Goal: Task Accomplishment & Management: Complete application form

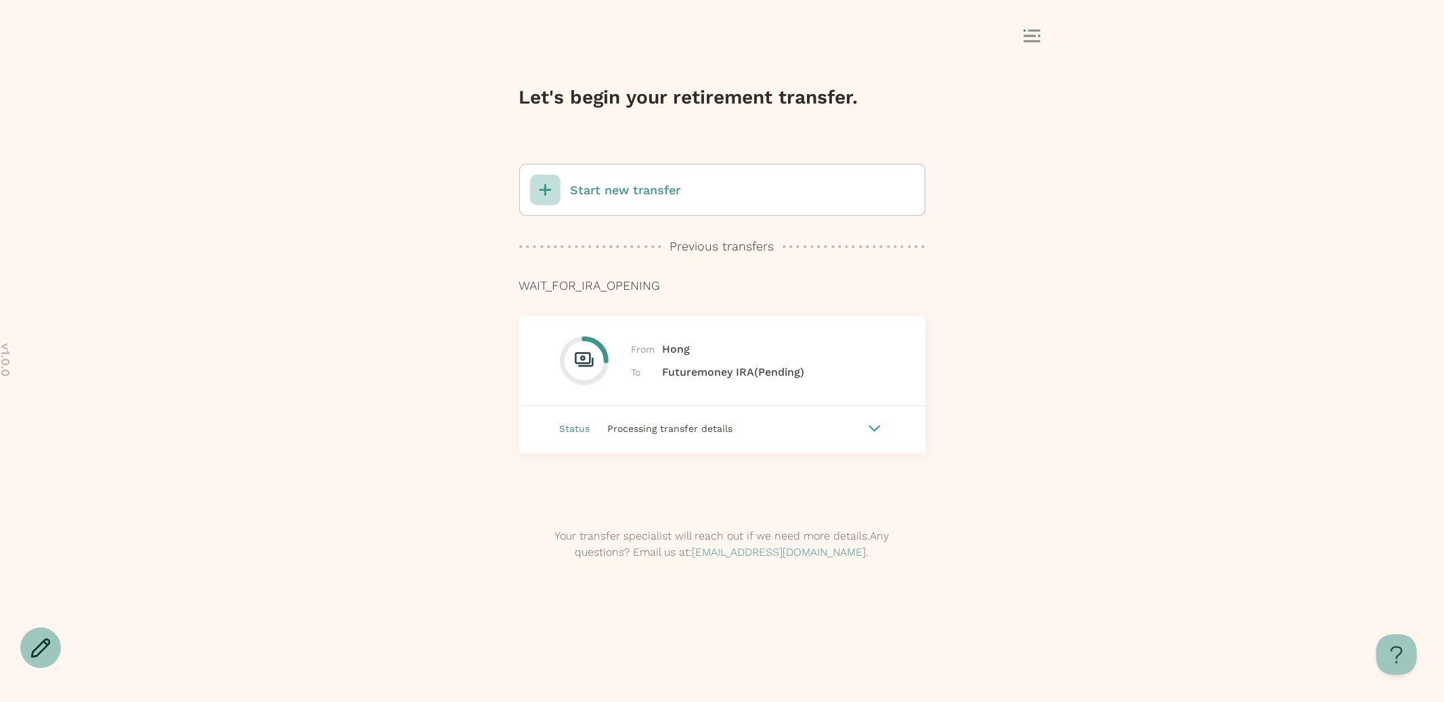
click at [672, 194] on p "Start new transfer" at bounding box center [626, 190] width 110 height 18
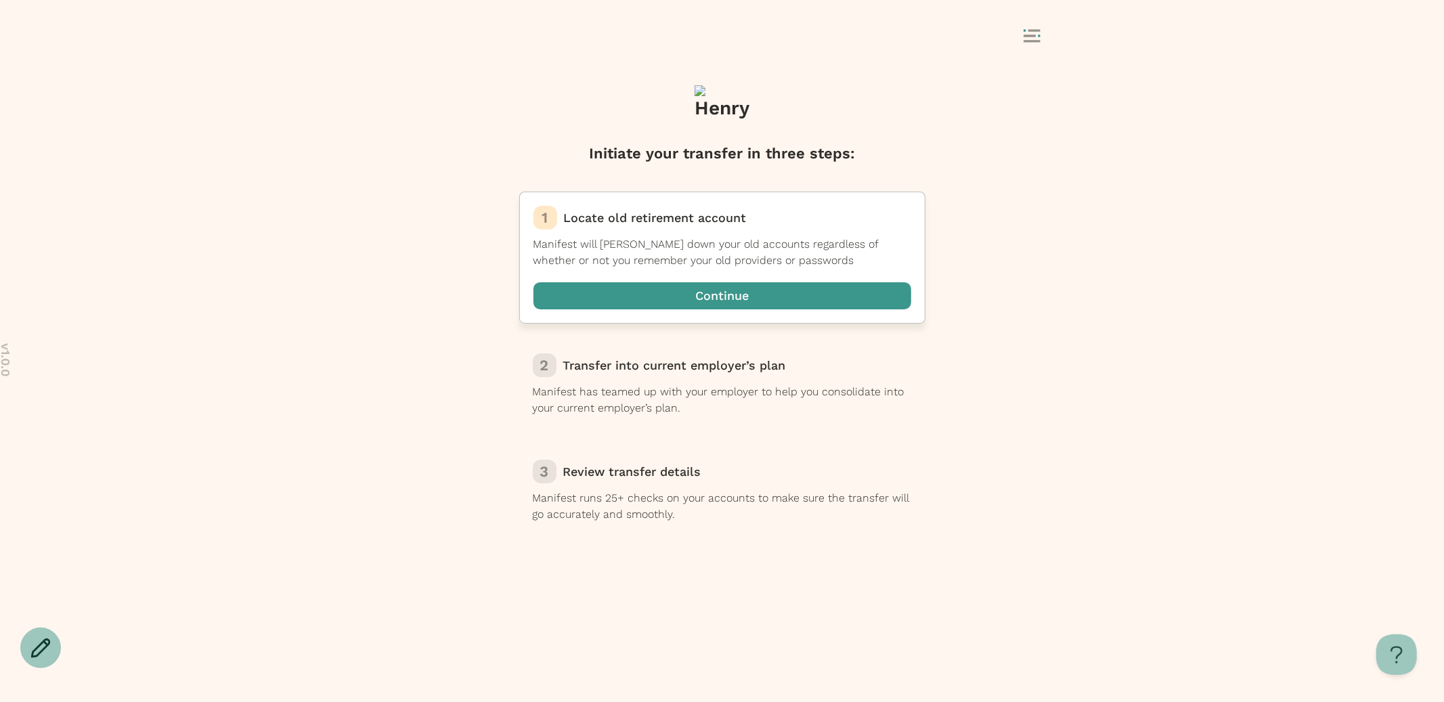
click at [707, 302] on span "button" at bounding box center [722, 295] width 378 height 27
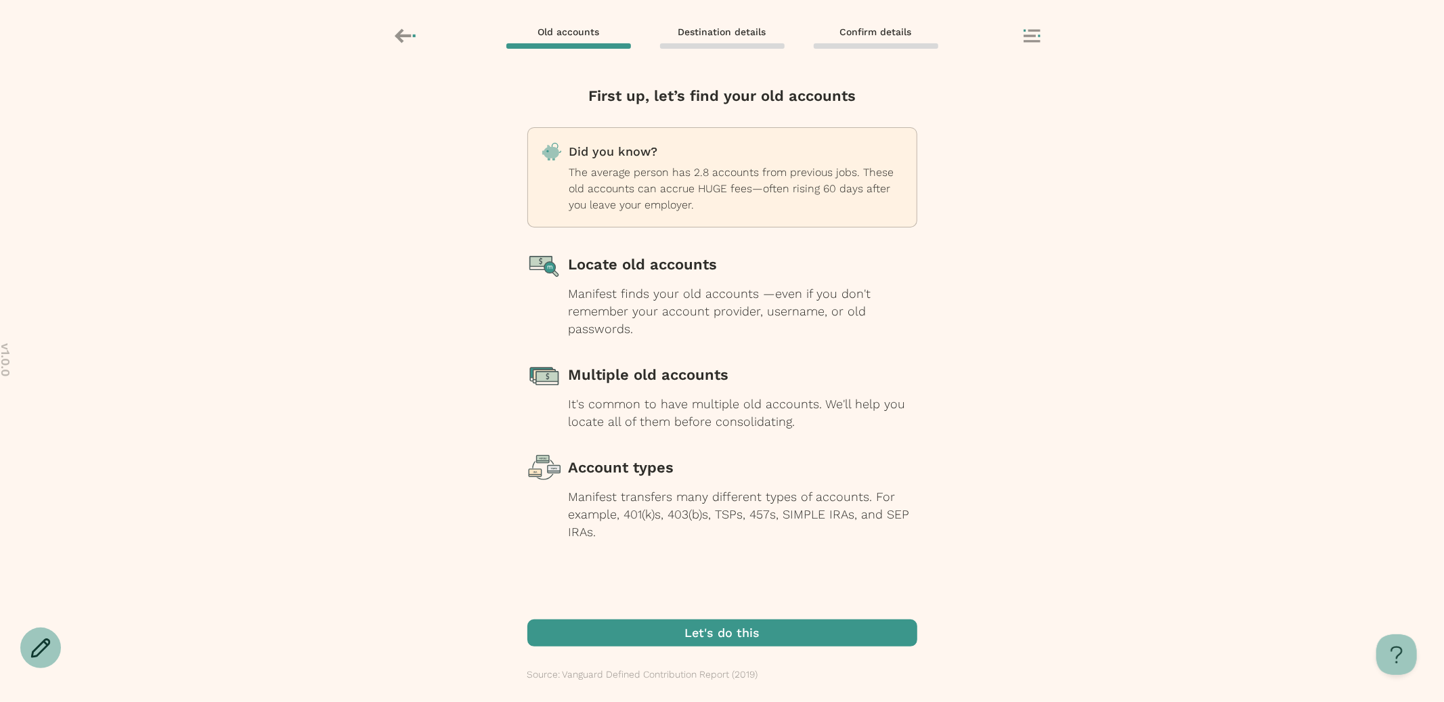
click at [734, 628] on span "button" at bounding box center [722, 632] width 390 height 27
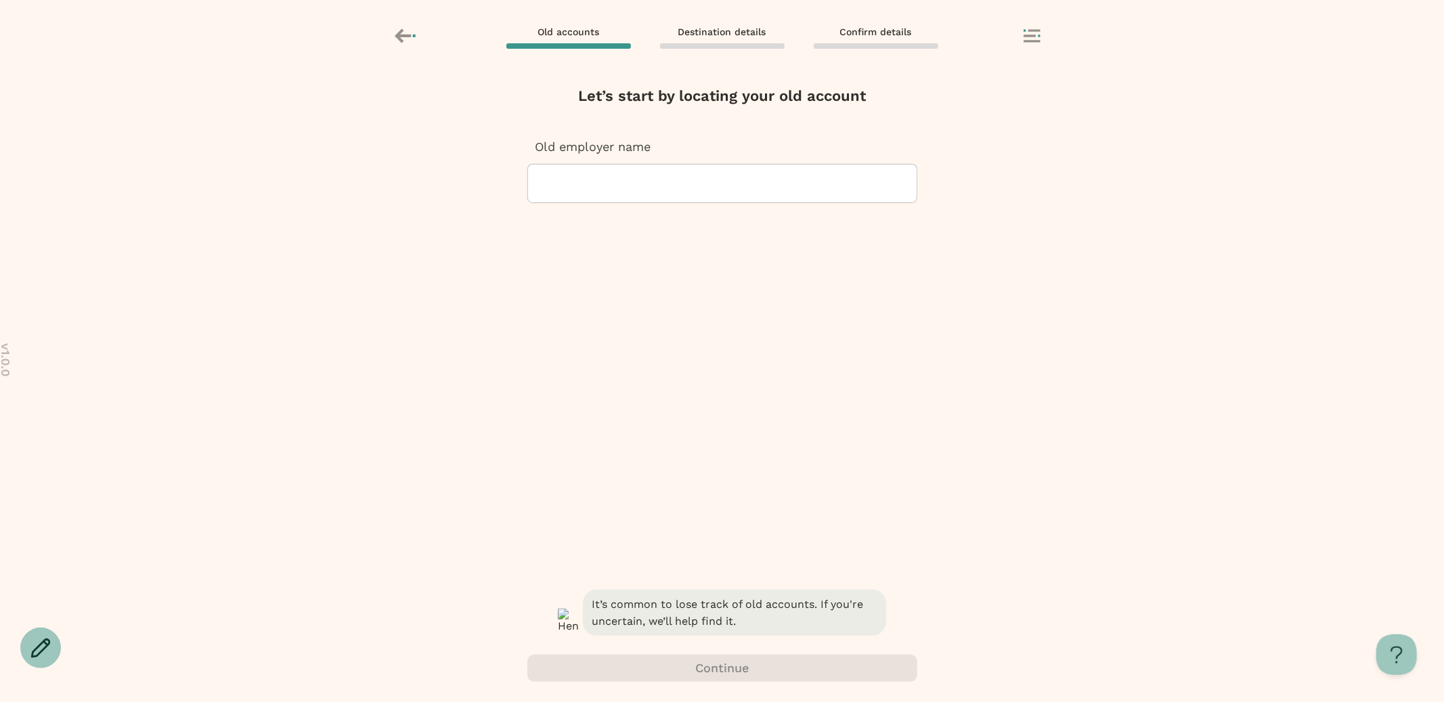
click at [680, 183] on div at bounding box center [722, 184] width 367 height 38
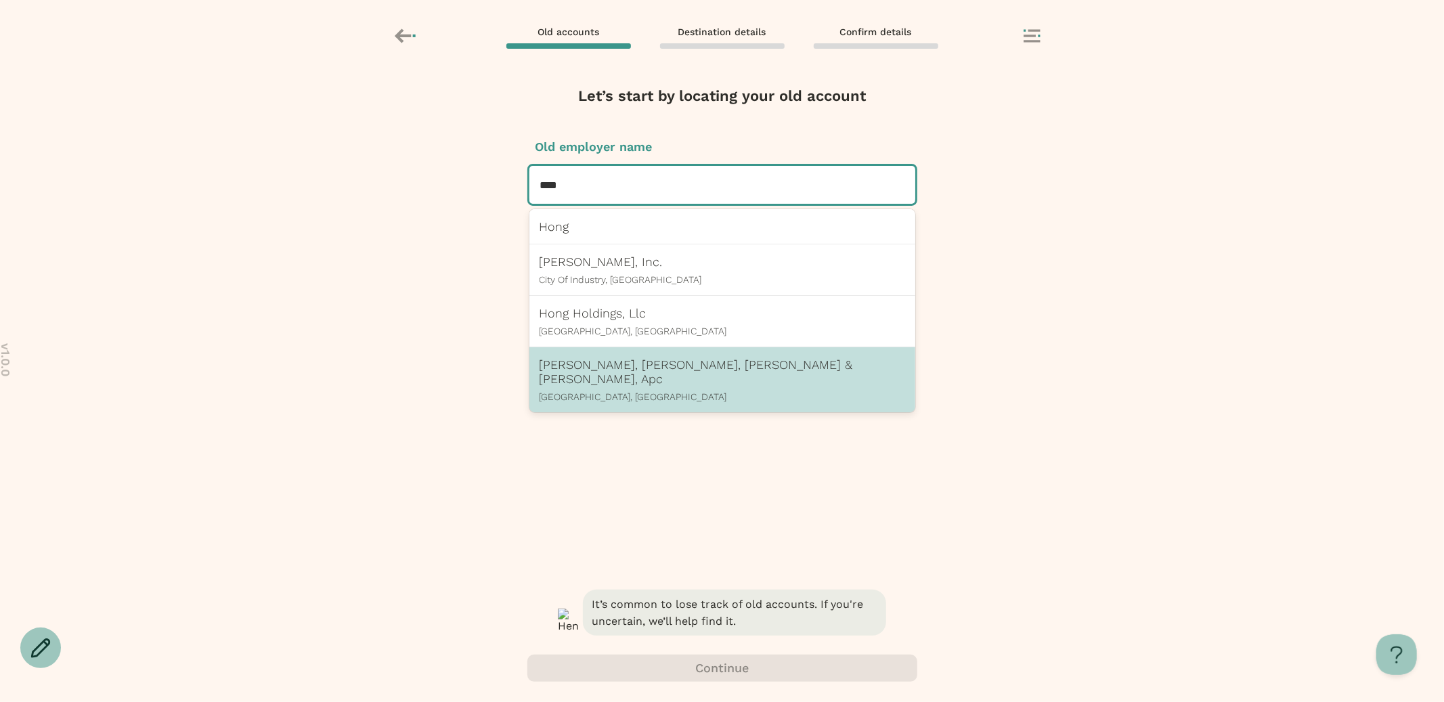
click at [669, 369] on p "Lee, Hong, Degerman, Kang & Waimey, Apc" at bounding box center [723, 371] width 366 height 28
type input "****"
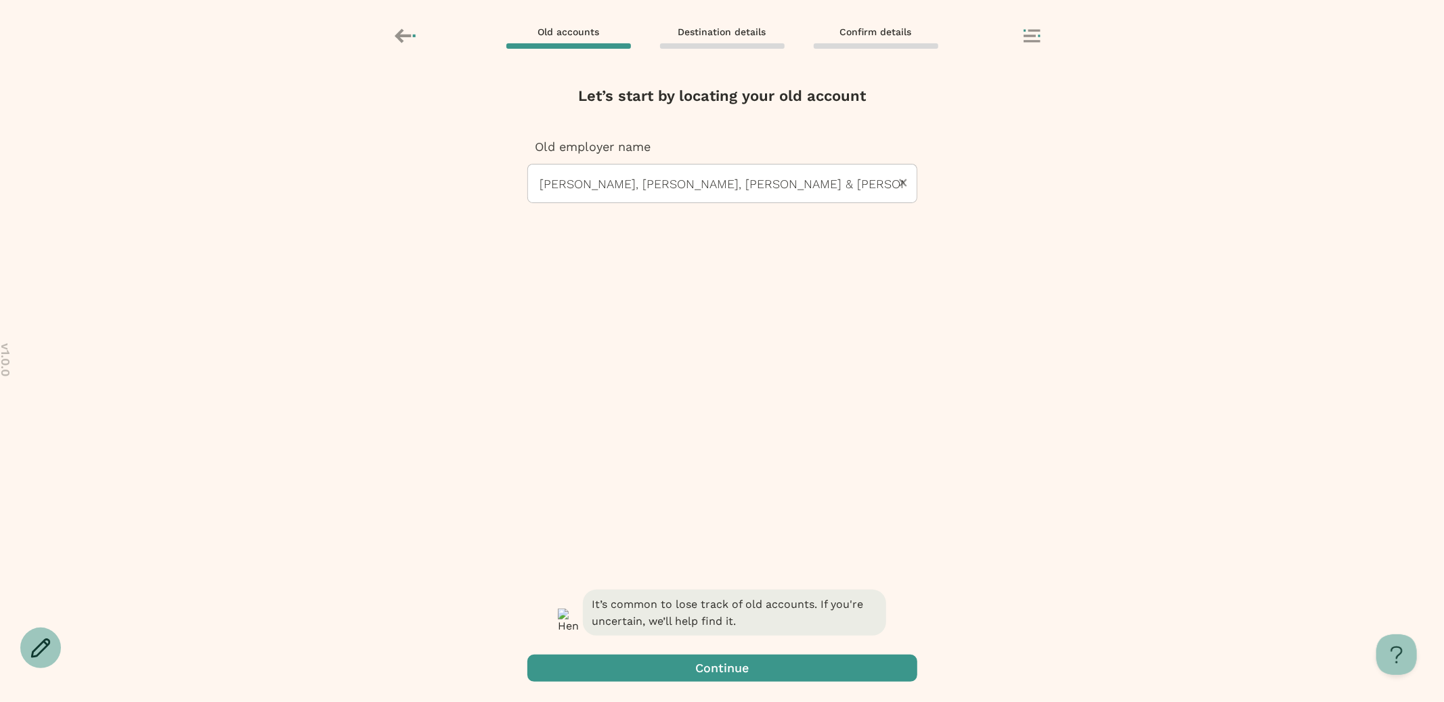
click at [739, 670] on span "button" at bounding box center [722, 668] width 390 height 27
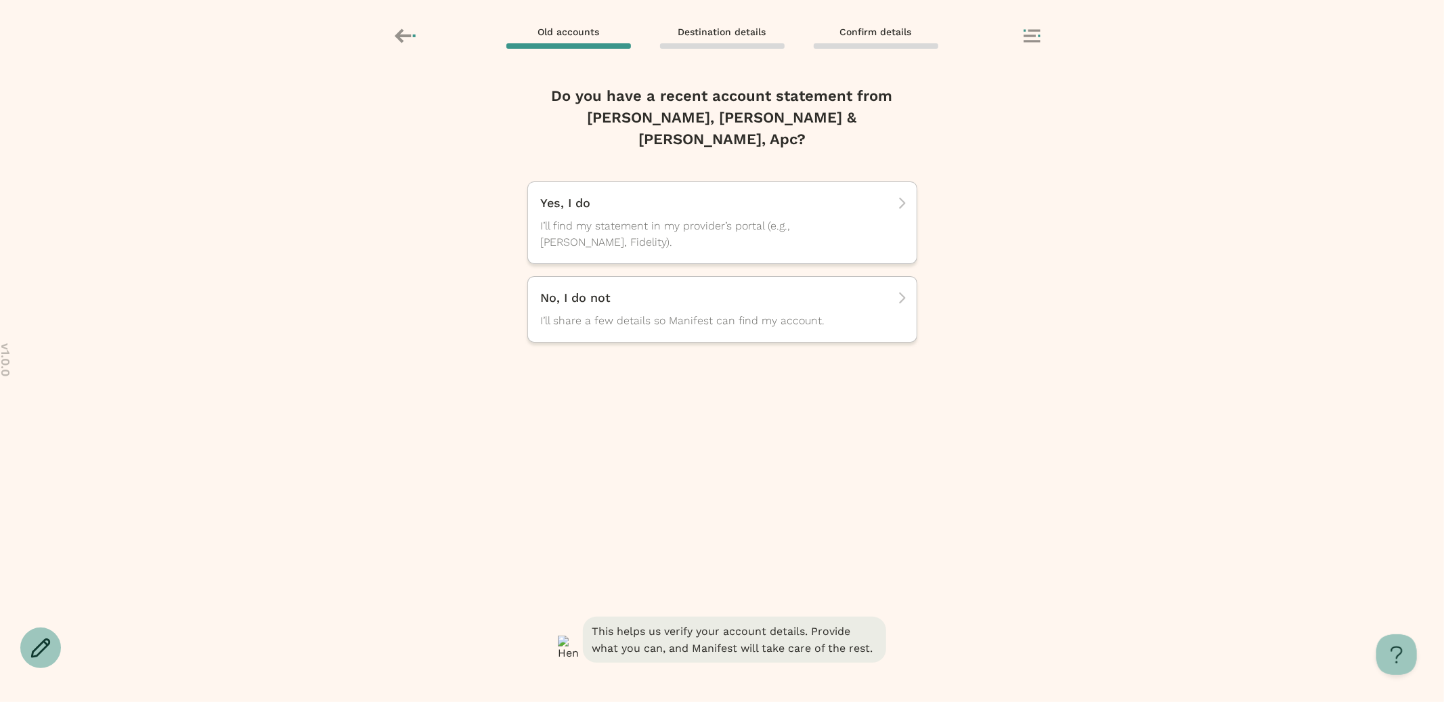
click at [697, 322] on div "Do you have a recent account statement from Lee, Hong, Degerman, Kang & Waimey,…" at bounding box center [722, 349] width 390 height 529
click at [697, 313] on div "No, I do not I’ll share a few details so Manifest can find my account." at bounding box center [722, 309] width 390 height 66
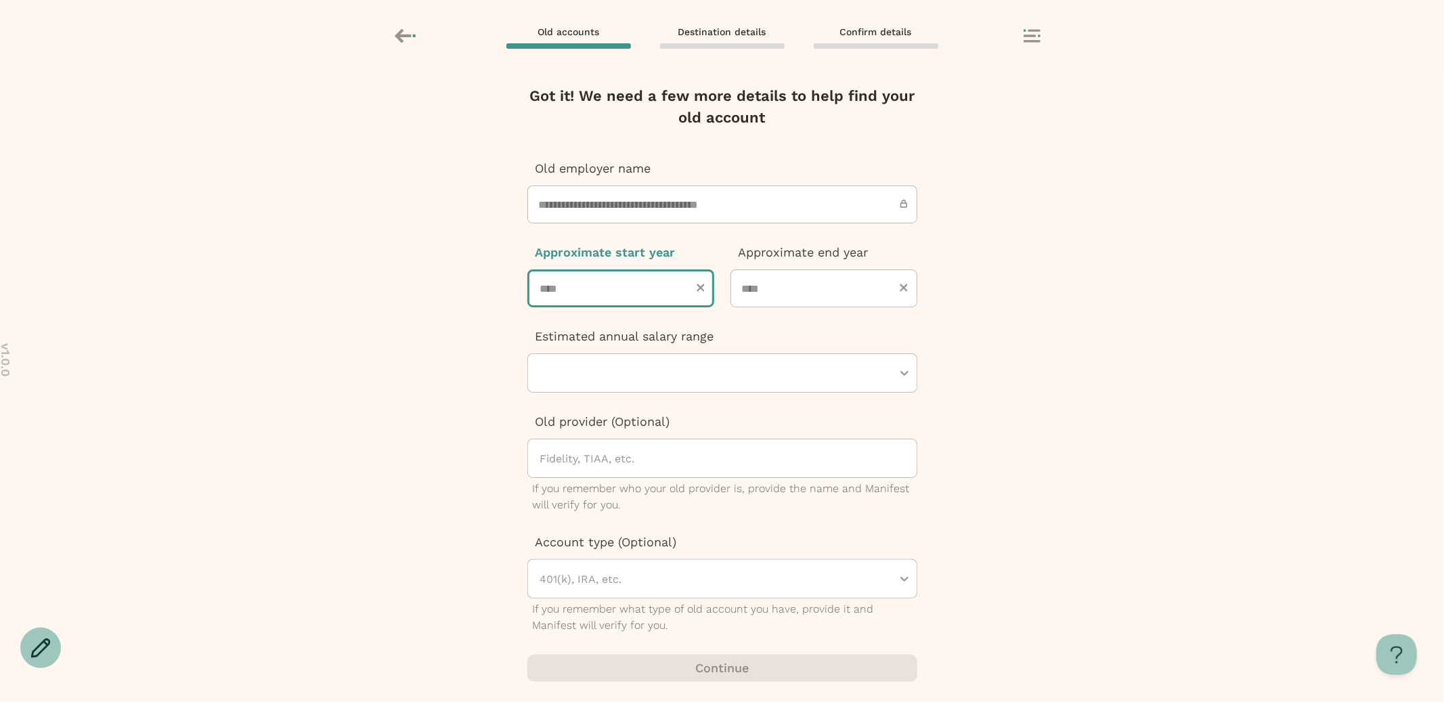
click at [631, 294] on input "number" at bounding box center [620, 288] width 187 height 38
type input "****"
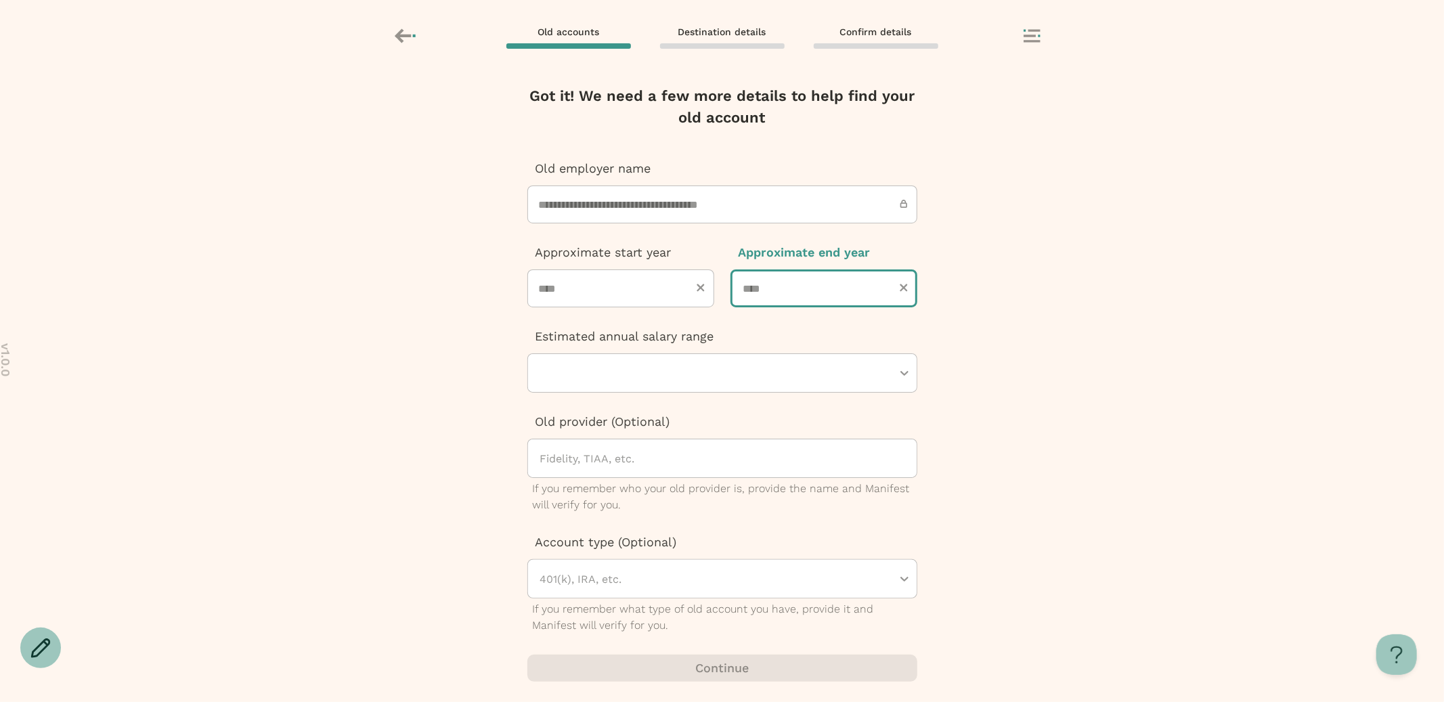
type input "****"
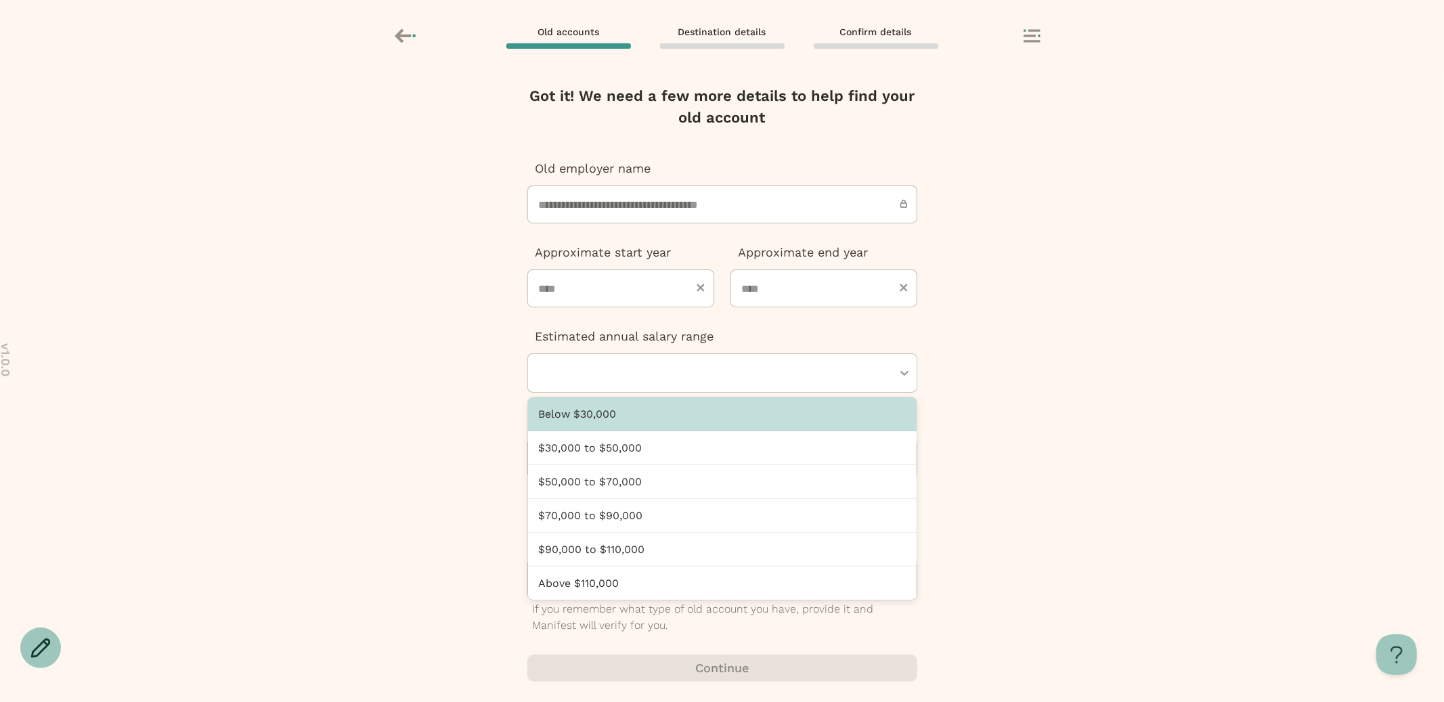
click at [616, 370] on div at bounding box center [715, 373] width 353 height 38
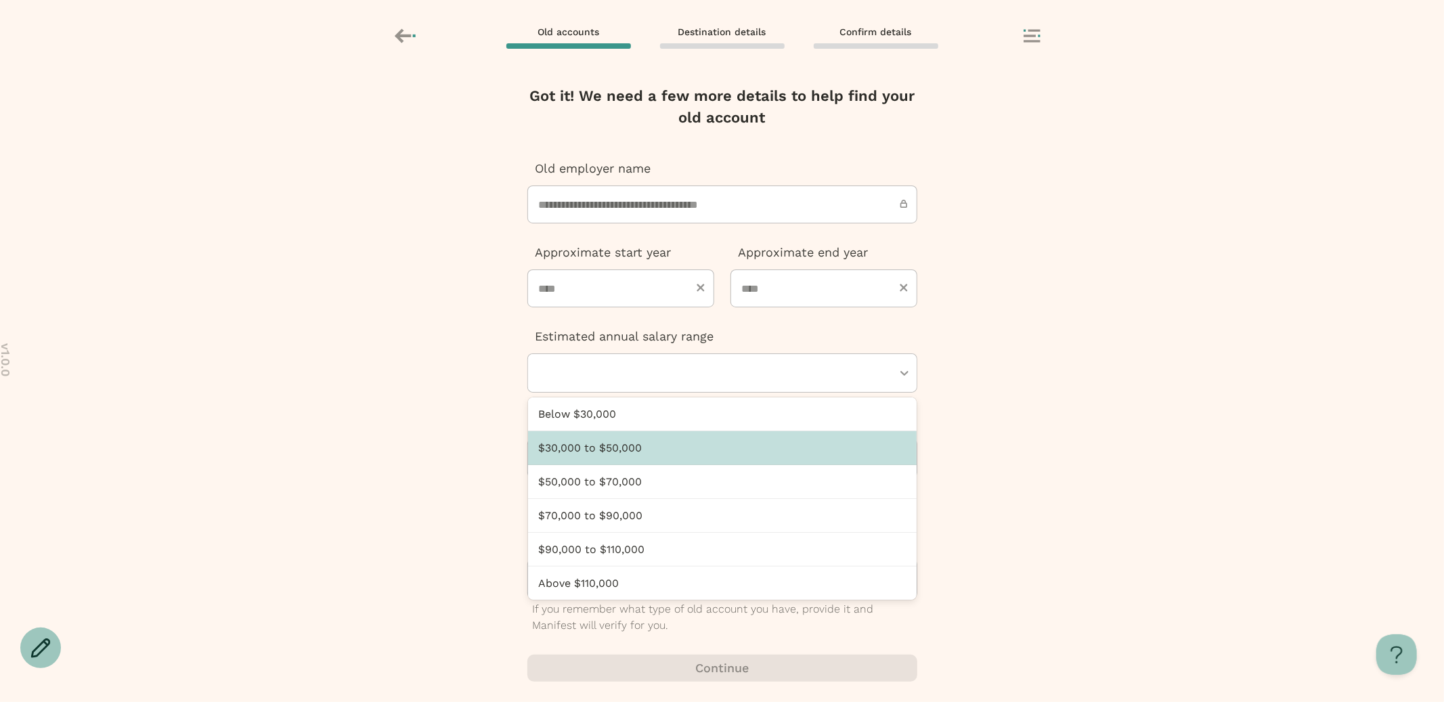
click at [617, 459] on div "$30,000 to $50,000" at bounding box center [722, 448] width 389 height 34
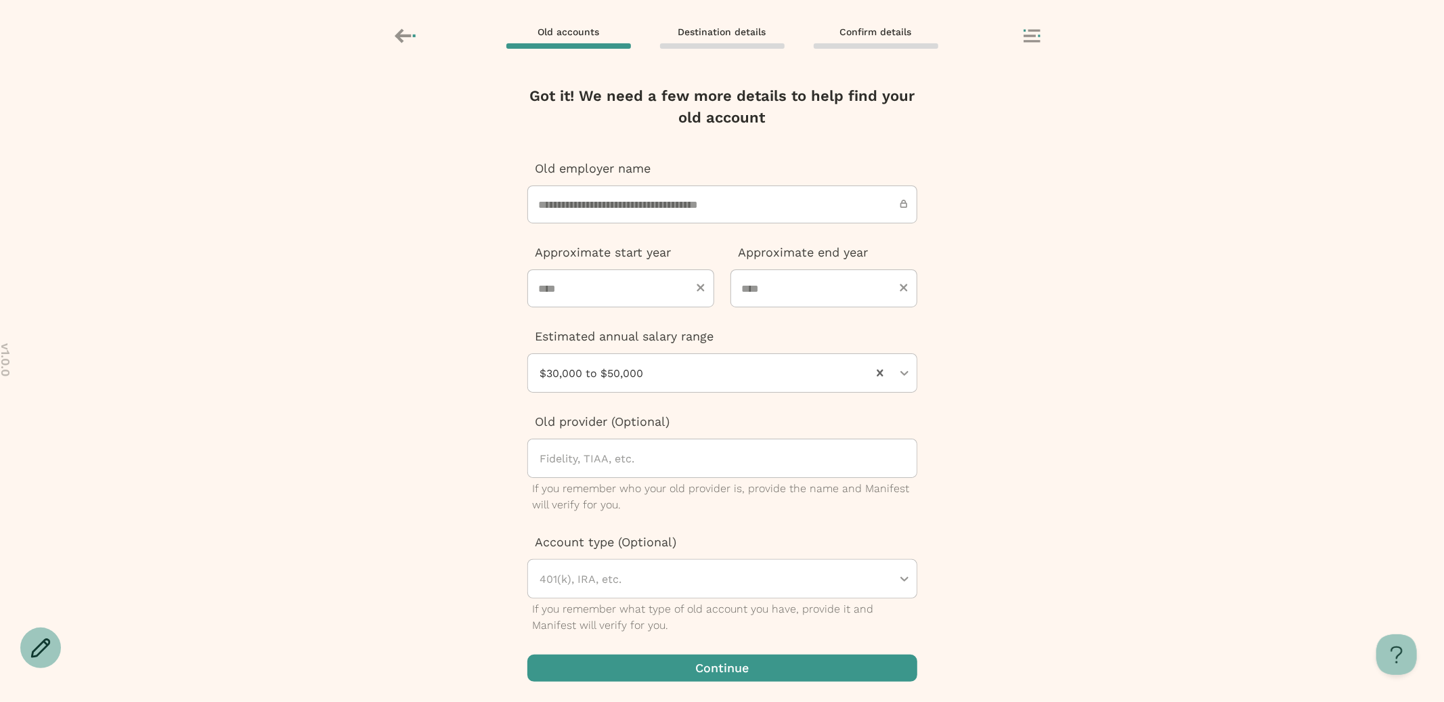
click at [693, 672] on span "button" at bounding box center [722, 668] width 390 height 27
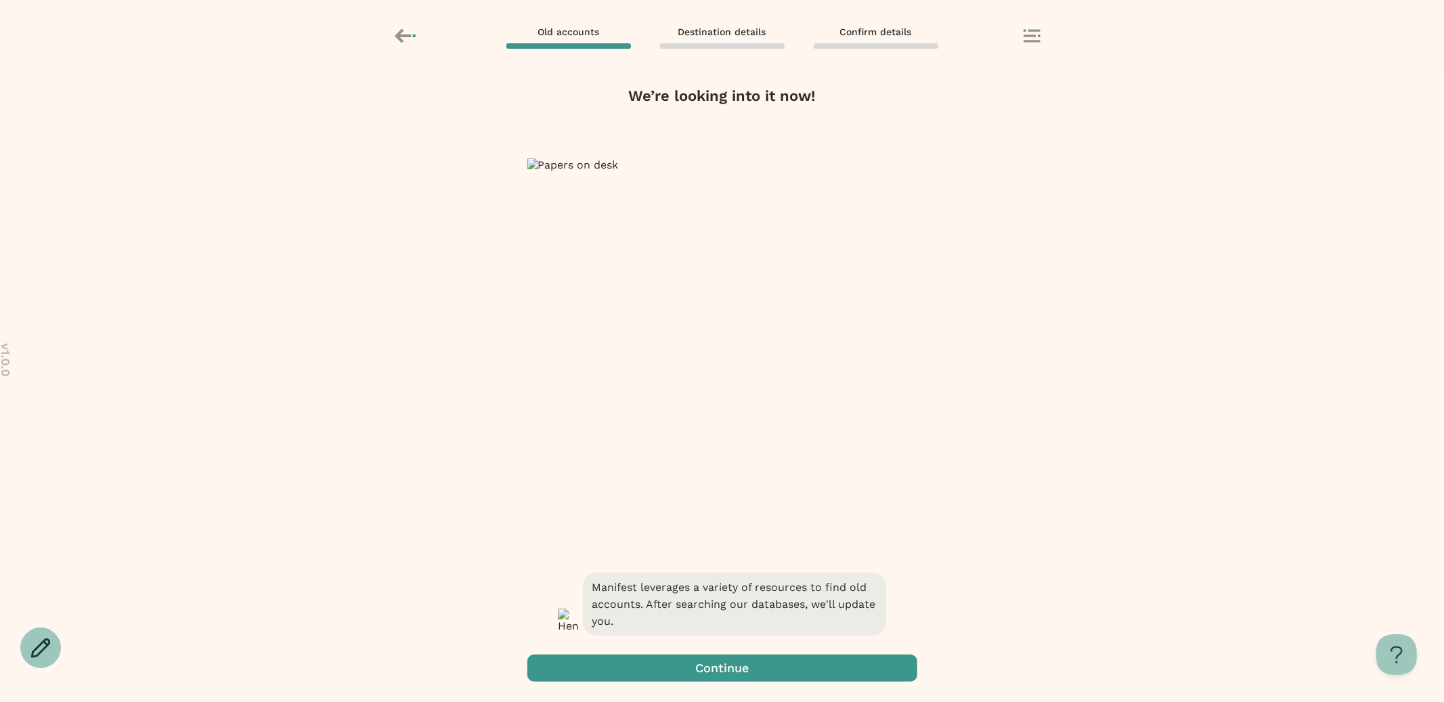
click at [763, 657] on span "button" at bounding box center [722, 668] width 390 height 27
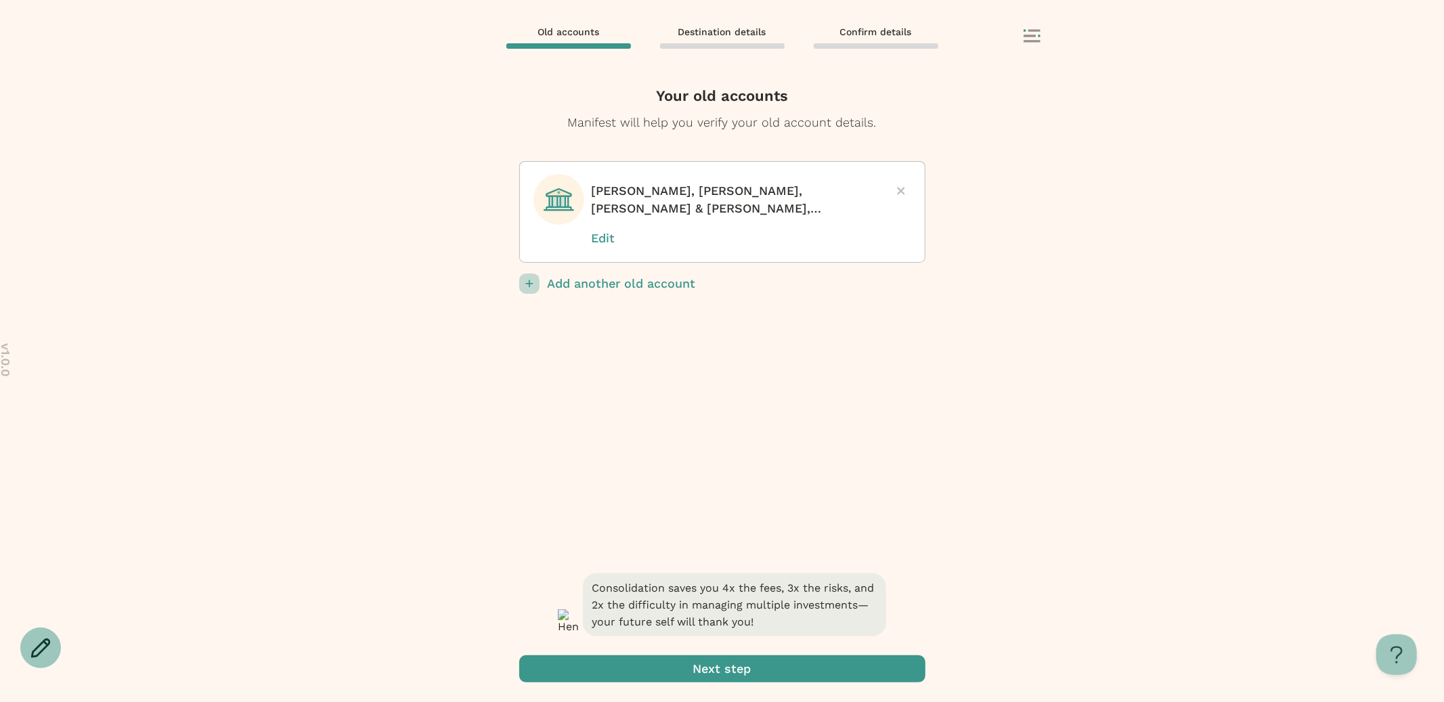
click at [764, 668] on span "submit" at bounding box center [722, 668] width 406 height 27
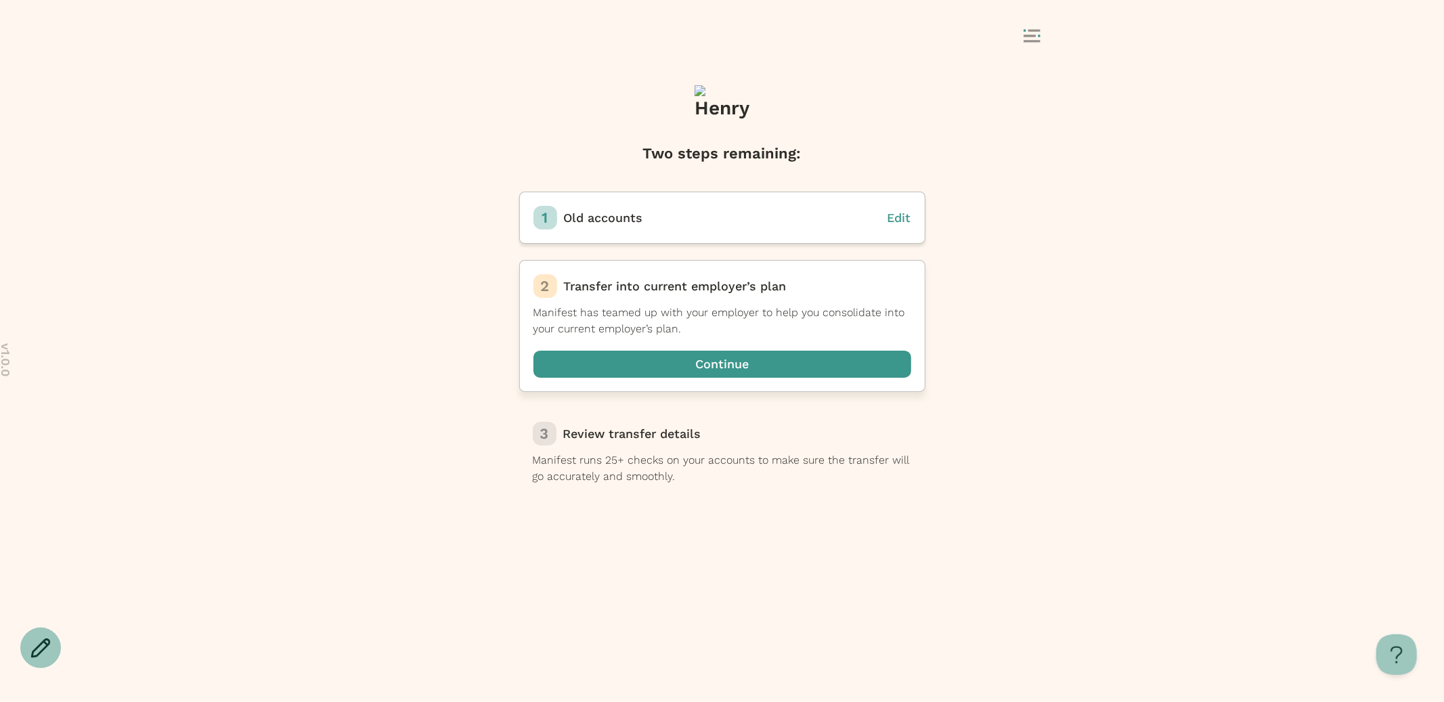
click at [719, 370] on span "button" at bounding box center [722, 364] width 378 height 27
